Goal: Complete application form

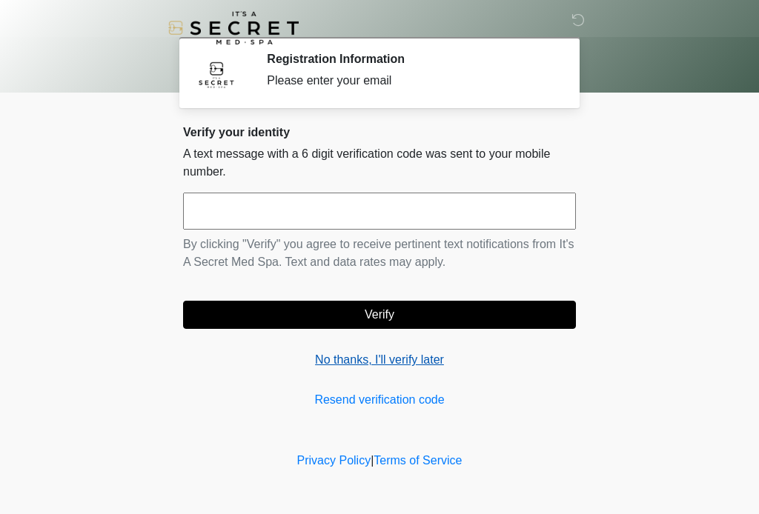
click at [413, 367] on link "No thanks, I'll verify later" at bounding box center [379, 360] width 393 height 18
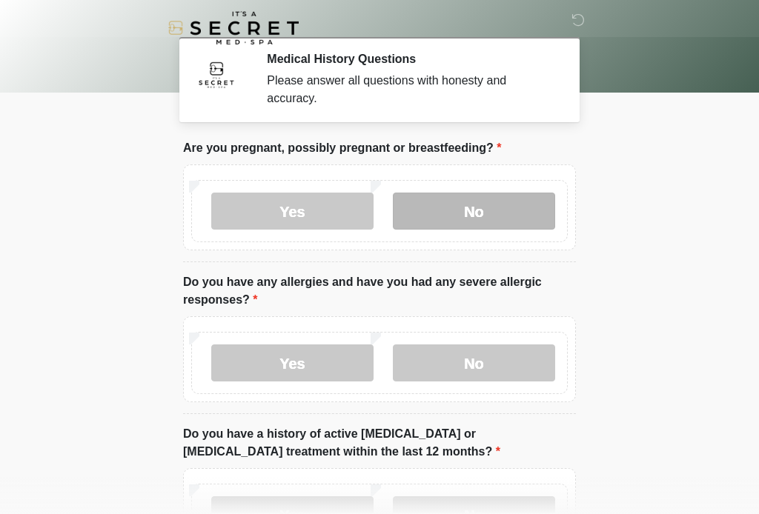
click at [489, 213] on label "No" at bounding box center [474, 211] width 162 height 37
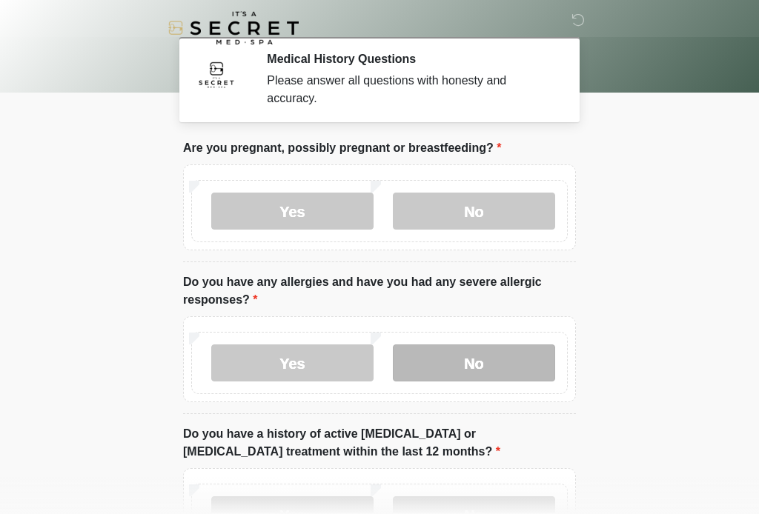
click at [485, 364] on label "No" at bounding box center [474, 363] width 162 height 37
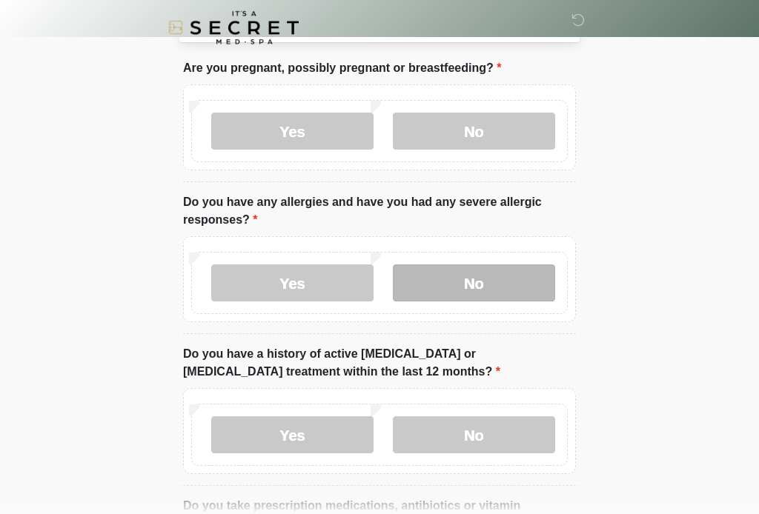
scroll to position [99, 0]
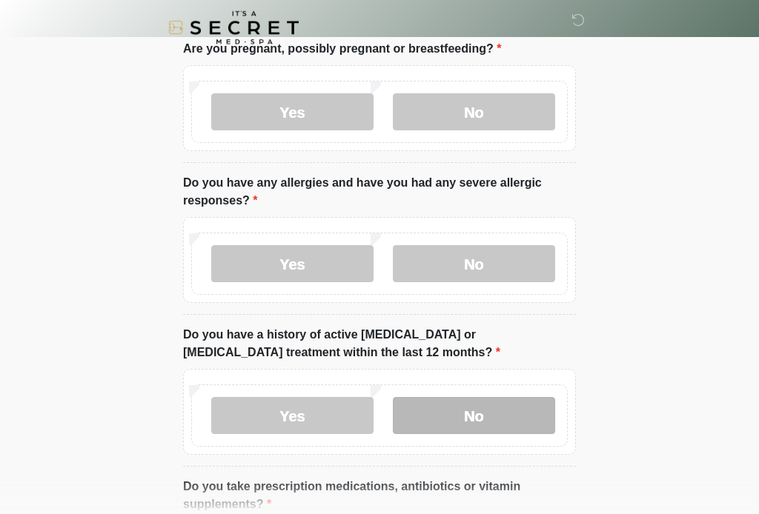
click at [503, 411] on label "No" at bounding box center [474, 416] width 162 height 37
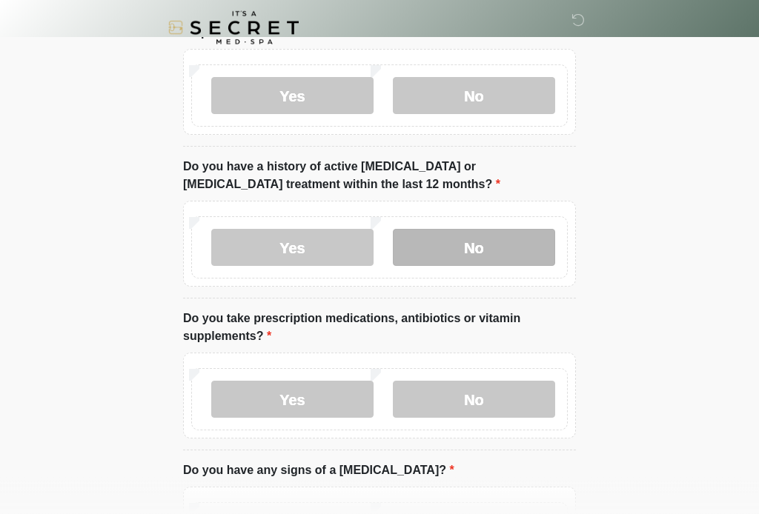
scroll to position [270, 0]
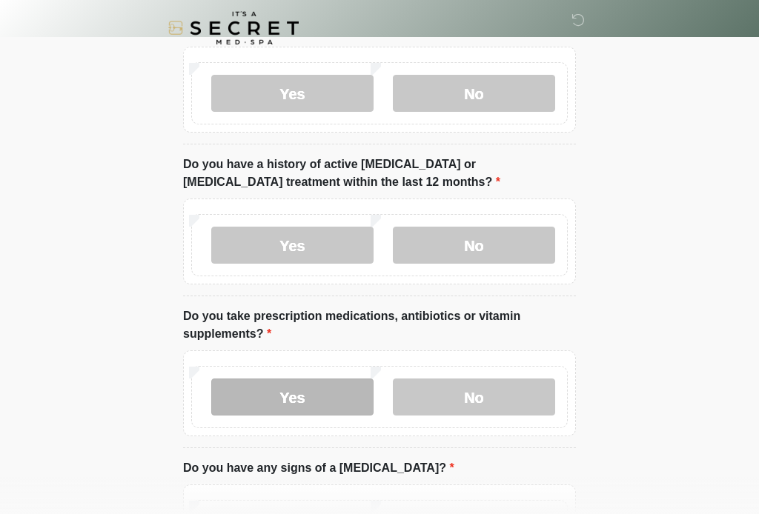
click at [333, 400] on label "Yes" at bounding box center [292, 397] width 162 height 37
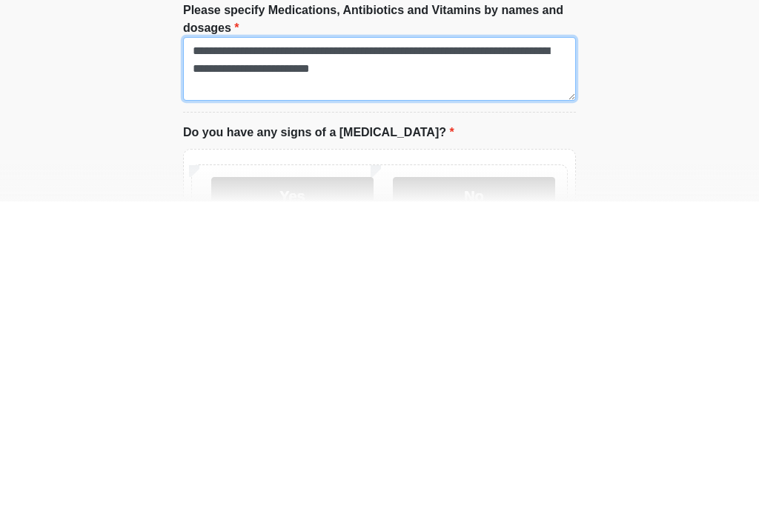
scroll to position [419, 0]
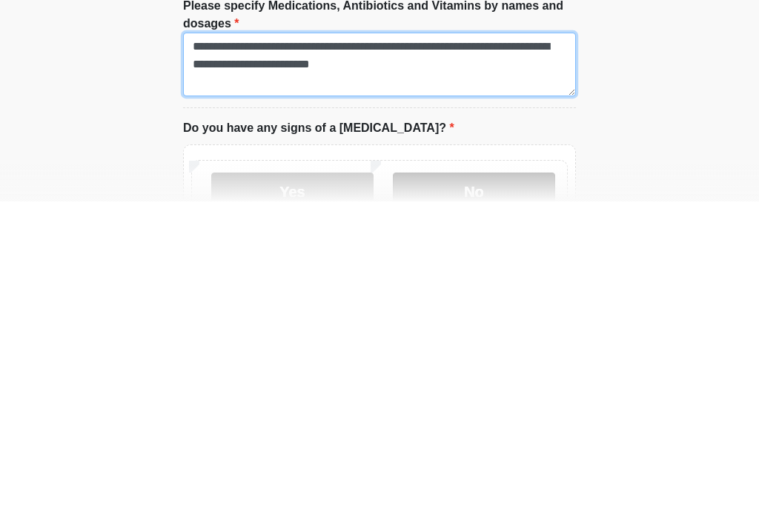
type textarea "**********"
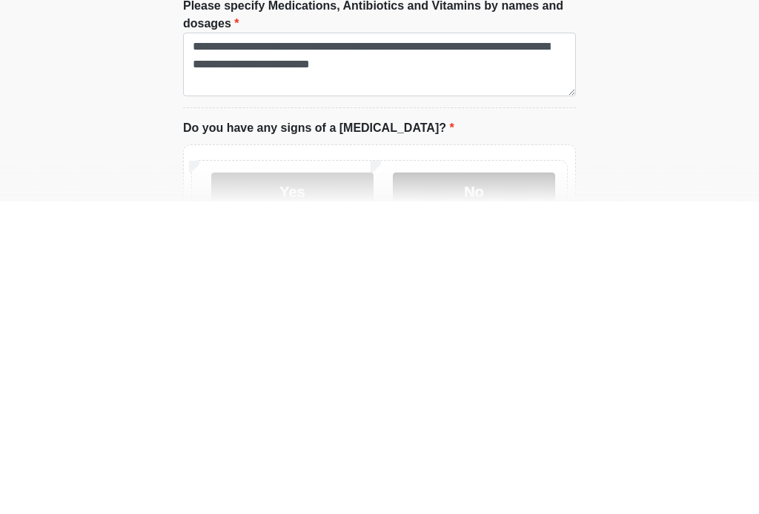
click at [475, 485] on label "No" at bounding box center [474, 503] width 162 height 37
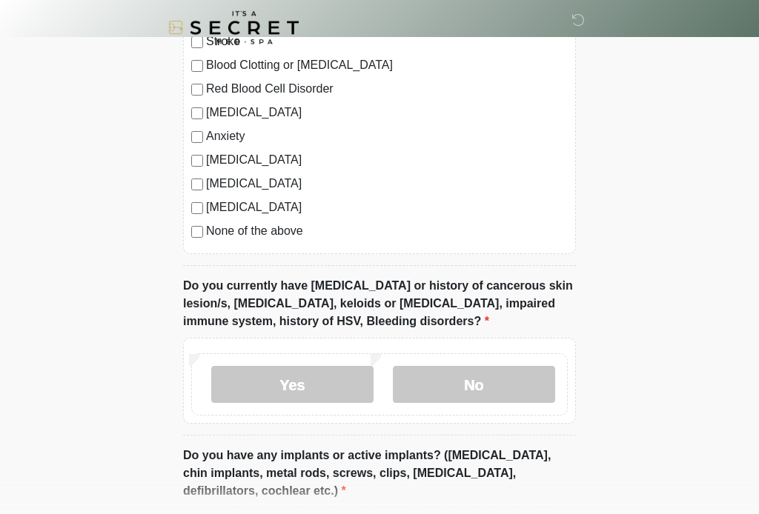
scroll to position [1076, 0]
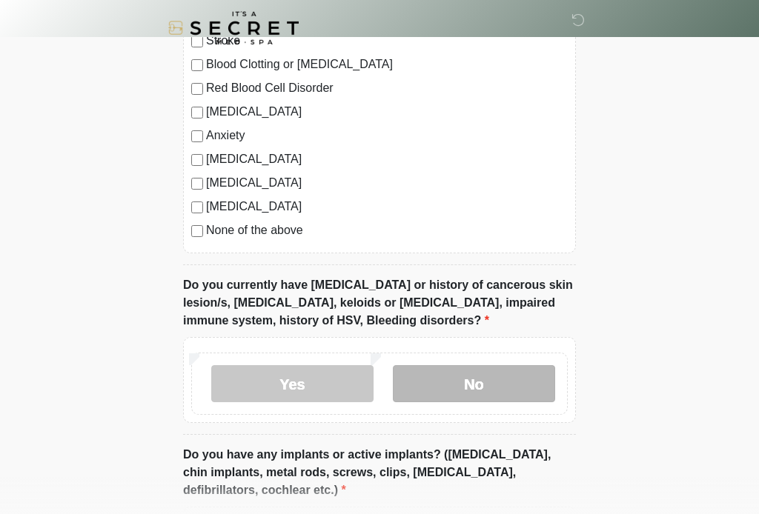
click at [465, 385] on label "No" at bounding box center [474, 383] width 162 height 37
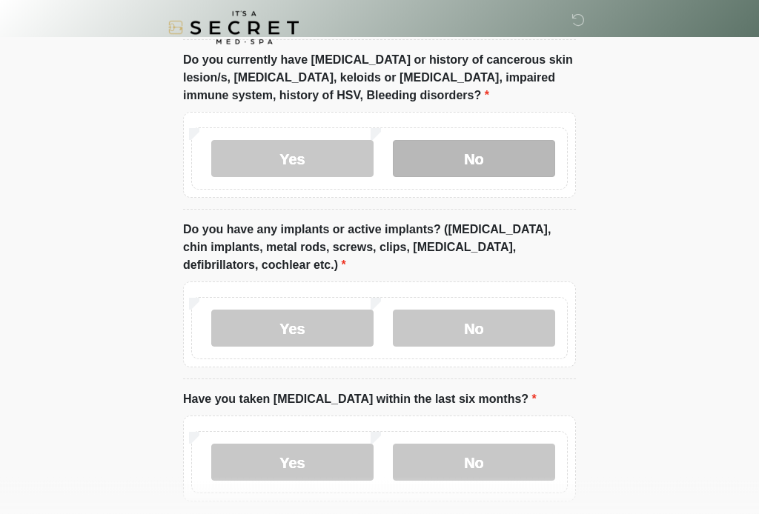
scroll to position [1301, 0]
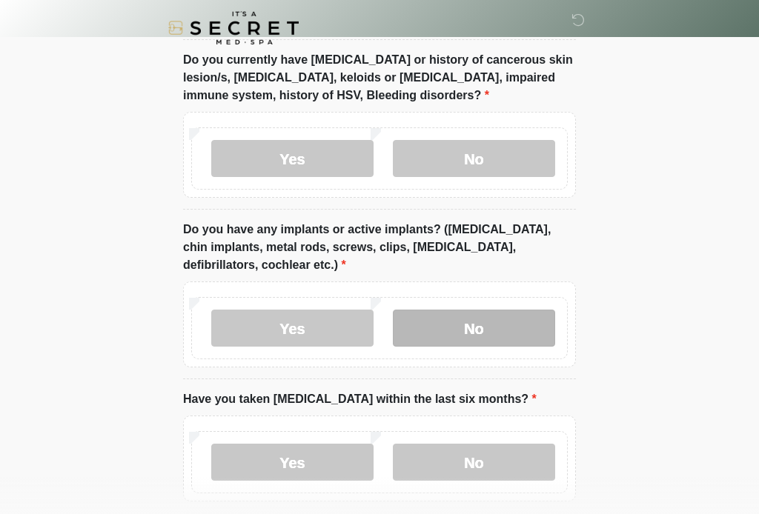
click at [462, 330] on label "No" at bounding box center [474, 328] width 162 height 37
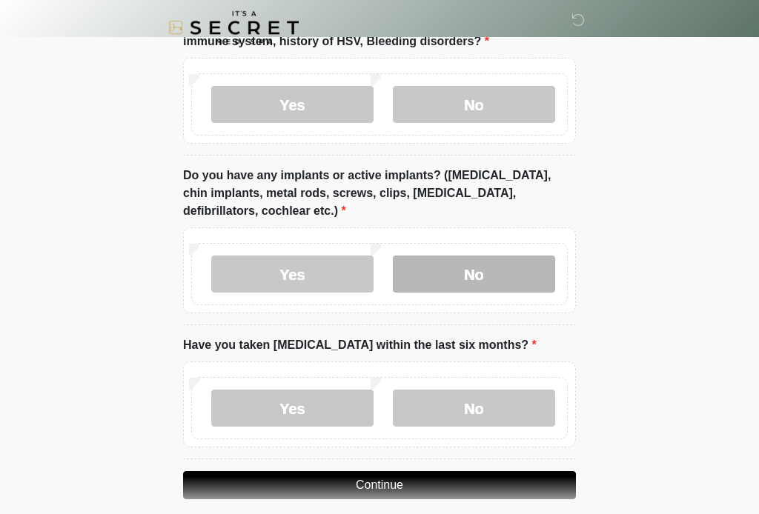
scroll to position [1394, 0]
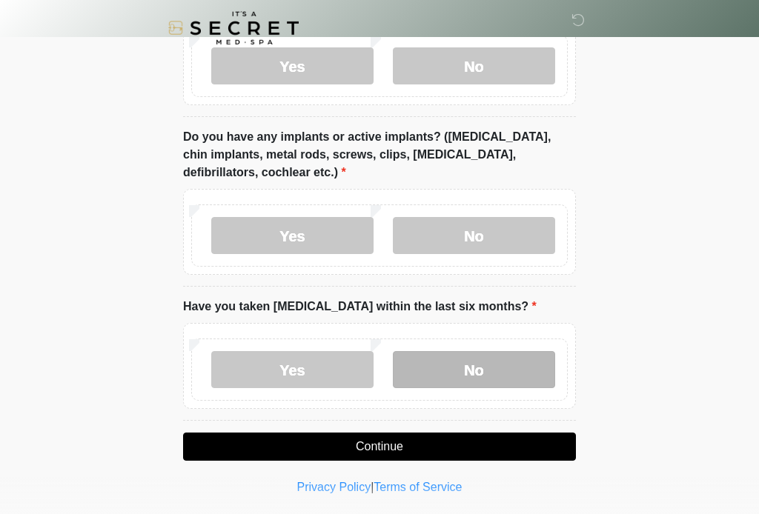
click at [474, 369] on label "No" at bounding box center [474, 369] width 162 height 37
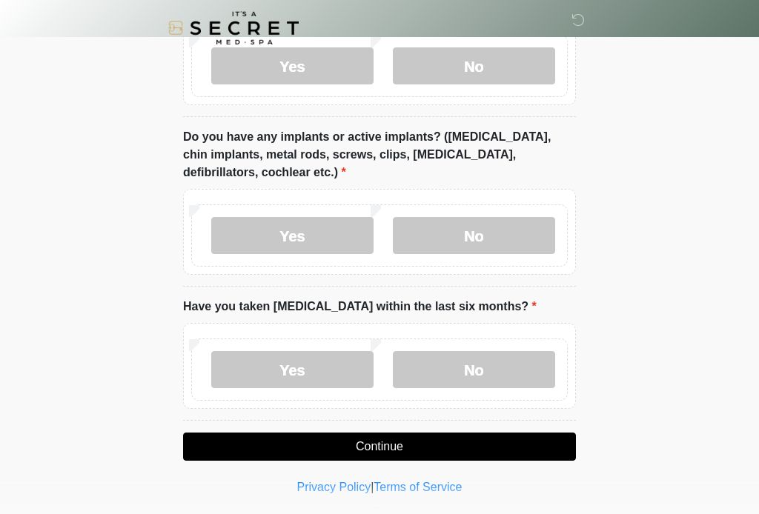
click at [452, 442] on button "Continue" at bounding box center [379, 447] width 393 height 28
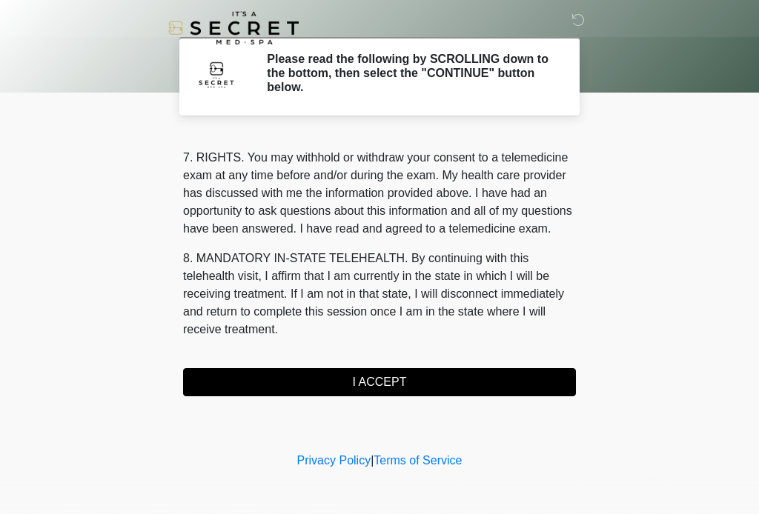
scroll to position [642, 0]
click at [389, 384] on button "I ACCEPT" at bounding box center [379, 382] width 393 height 28
click at [425, 380] on button "I ACCEPT" at bounding box center [379, 382] width 393 height 28
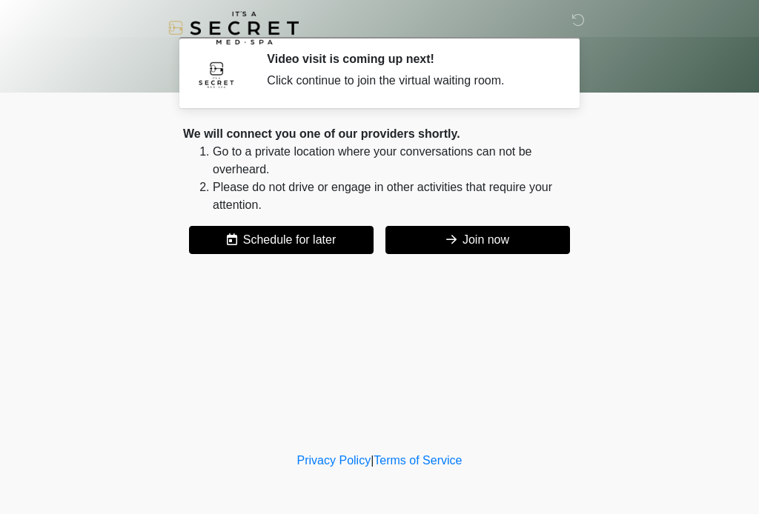
click at [495, 242] on button "Join now" at bounding box center [477, 240] width 185 height 28
